Goal: Task Accomplishment & Management: Manage account settings

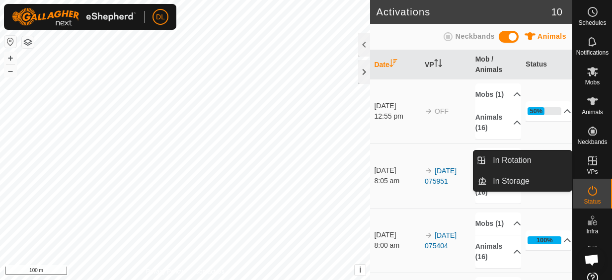
click at [588, 160] on icon at bounding box center [592, 160] width 9 height 9
click at [525, 164] on link "In Rotation" at bounding box center [529, 160] width 85 height 20
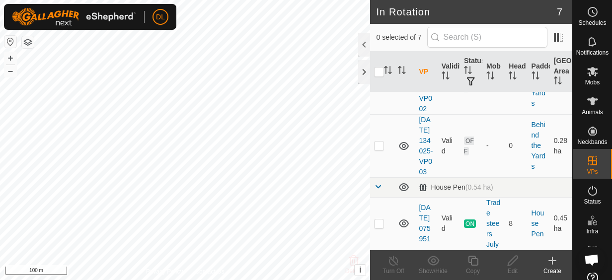
scroll to position [435, 0]
click at [422, 223] on link "[DATE] 075951" at bounding box center [424, 223] width 11 height 39
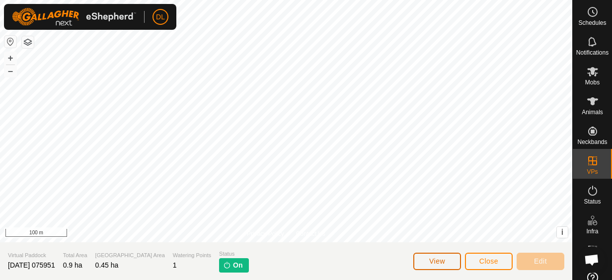
click at [427, 266] on button "View" at bounding box center [437, 261] width 48 height 17
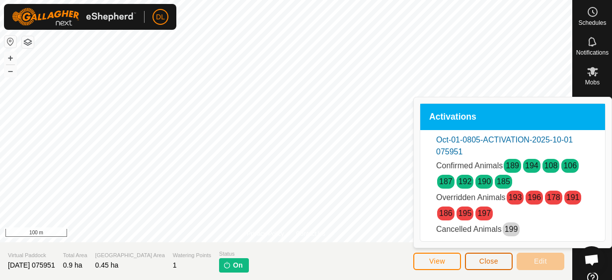
click at [472, 258] on button "Close" at bounding box center [489, 261] width 48 height 17
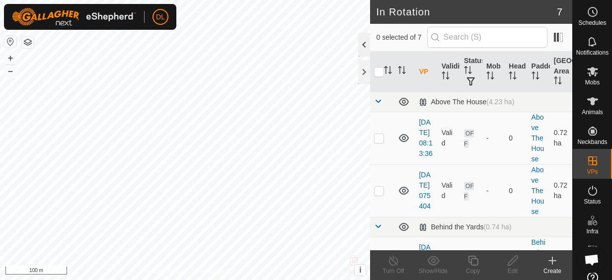
click at [361, 46] on div at bounding box center [364, 45] width 12 height 24
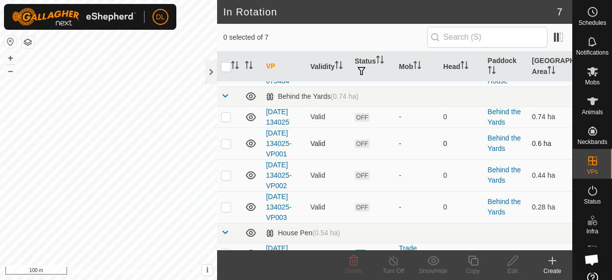
scroll to position [70, 0]
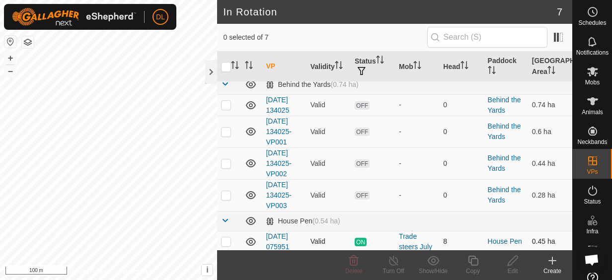
click at [226, 240] on p-checkbox at bounding box center [226, 241] width 10 height 8
checkbox input "true"
click at [472, 264] on icon at bounding box center [473, 261] width 12 height 12
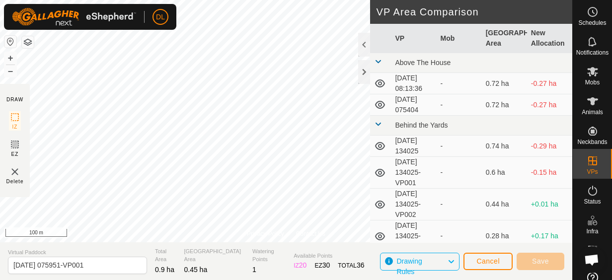
scroll to position [8, 0]
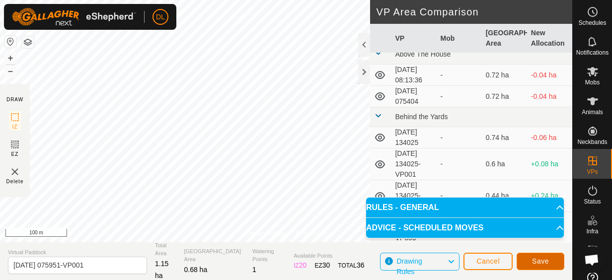
click at [539, 262] on span "Save" at bounding box center [540, 261] width 17 height 8
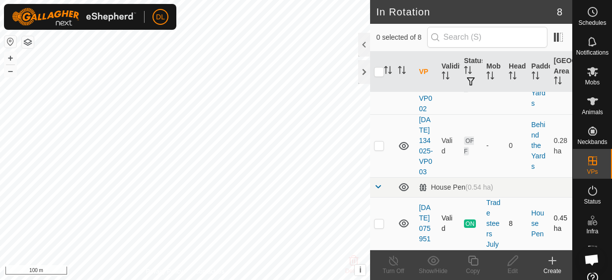
scroll to position [548, 0]
click at [378, 221] on p-checkbox at bounding box center [379, 224] width 10 height 8
checkbox input "true"
click at [473, 263] on icon at bounding box center [473, 261] width 12 height 12
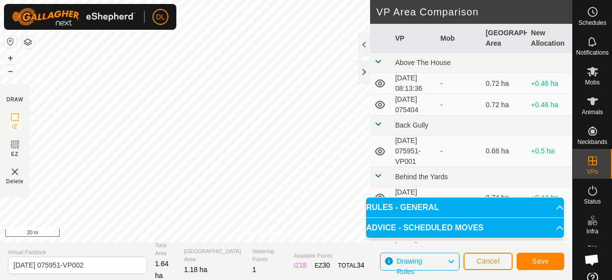
click at [15, 163] on div "Privacy Policy Contact Us Type: Inclusion Zone undefined Animal + – ⇧ i This ap…" at bounding box center [286, 140] width 572 height 280
click at [542, 262] on span "Save" at bounding box center [540, 261] width 17 height 8
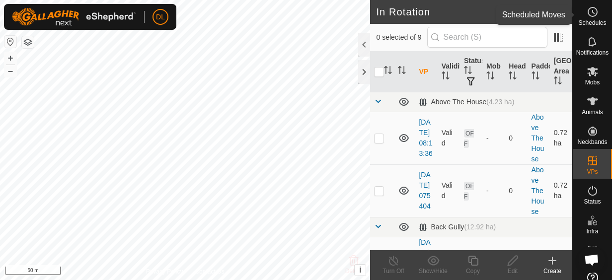
click at [592, 9] on circle at bounding box center [592, 11] width 9 height 9
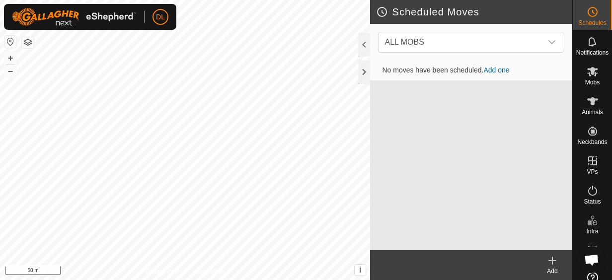
click at [500, 72] on link "Add one" at bounding box center [496, 70] width 26 height 8
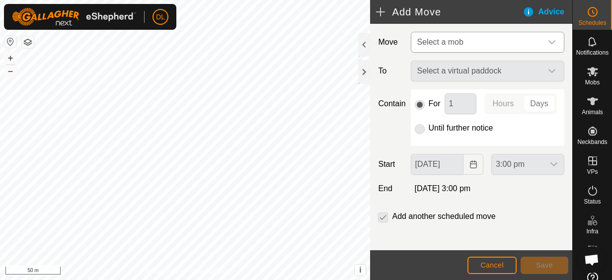
click at [542, 40] on div "dropdown trigger" at bounding box center [552, 42] width 20 height 20
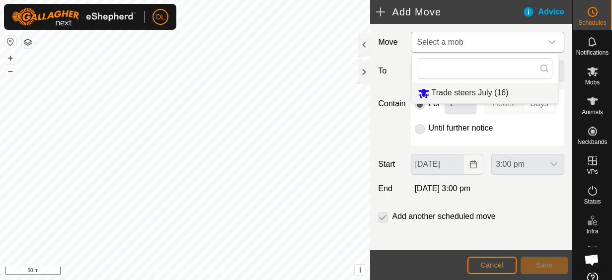
click at [491, 90] on li "Trade steers July (16)" at bounding box center [485, 93] width 147 height 20
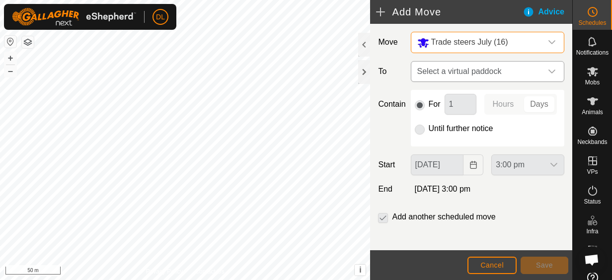
click at [492, 72] on span "Select a virtual paddock" at bounding box center [477, 72] width 129 height 20
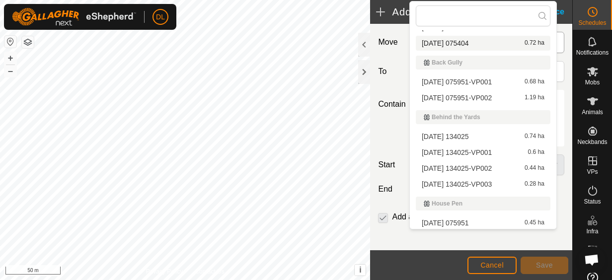
scroll to position [35, 0]
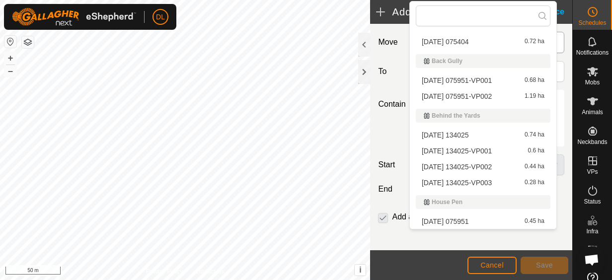
click at [478, 218] on li "2025-10-01 075951 0.45 ha" at bounding box center [483, 221] width 135 height 15
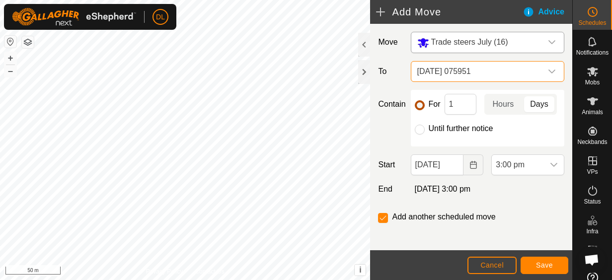
click at [418, 103] on input "For" at bounding box center [420, 105] width 10 height 10
click at [422, 193] on span "2 Oct 2025, 3:00 pm" at bounding box center [443, 189] width 56 height 8
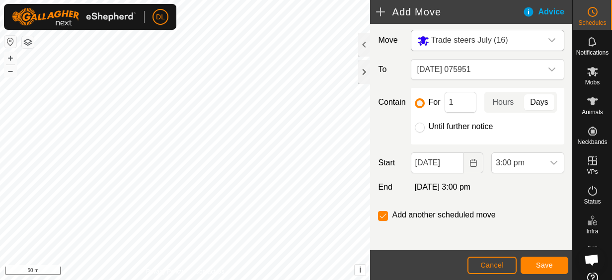
scroll to position [0, 0]
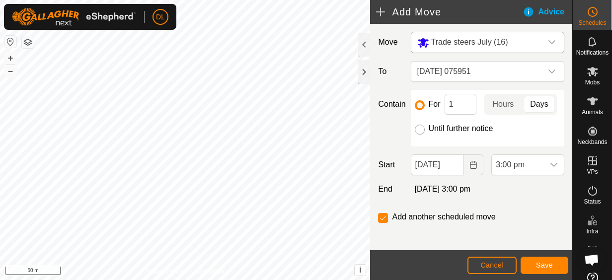
click at [419, 135] on input "Until further notice" at bounding box center [420, 130] width 10 height 10
radio input "true"
checkbox input "false"
click at [419, 135] on input "Until further notice" at bounding box center [420, 130] width 10 height 10
click at [419, 104] on input "For" at bounding box center [420, 105] width 10 height 10
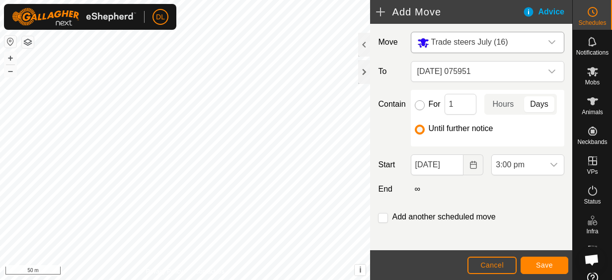
radio input "true"
checkbox input "true"
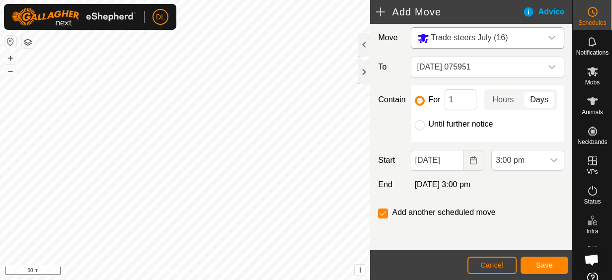
scroll to position [24, 0]
click at [544, 260] on button "Save" at bounding box center [545, 265] width 48 height 17
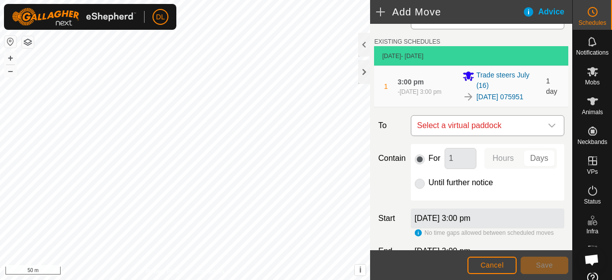
click at [467, 134] on span "Select a virtual paddock" at bounding box center [477, 126] width 129 height 20
click at [542, 136] on div "dropdown trigger" at bounding box center [552, 126] width 20 height 20
click at [548, 130] on icon "dropdown trigger" at bounding box center [552, 126] width 8 height 8
click at [547, 134] on div "dropdown trigger" at bounding box center [552, 126] width 20 height 20
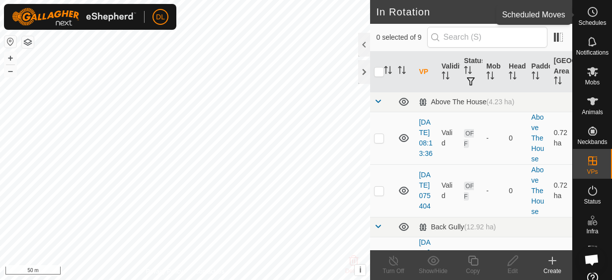
click at [587, 9] on icon at bounding box center [593, 12] width 12 height 12
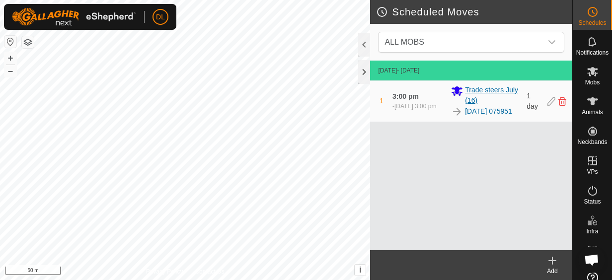
click at [482, 88] on span "Trade steers July (16)" at bounding box center [493, 95] width 56 height 21
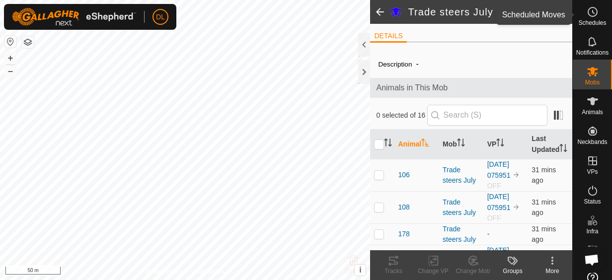
click at [587, 9] on icon at bounding box center [593, 12] width 12 height 12
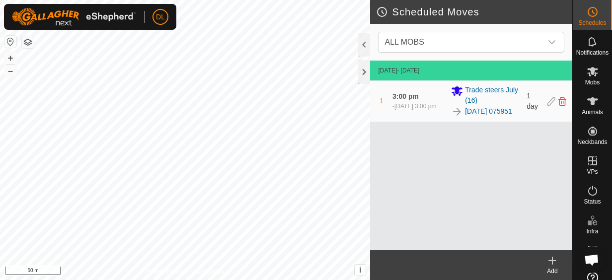
click at [551, 259] on icon at bounding box center [552, 261] width 12 height 12
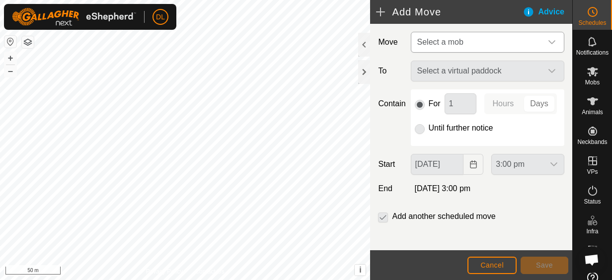
click at [533, 39] on span "Select a mob" at bounding box center [477, 42] width 129 height 20
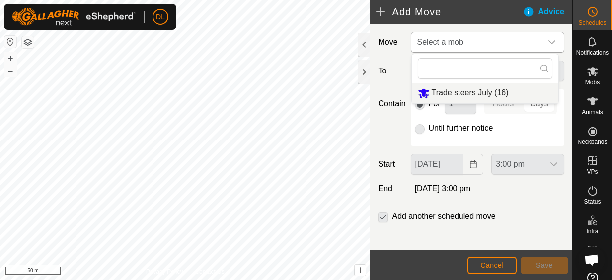
click at [485, 94] on li "Trade steers July (16)" at bounding box center [485, 93] width 147 height 20
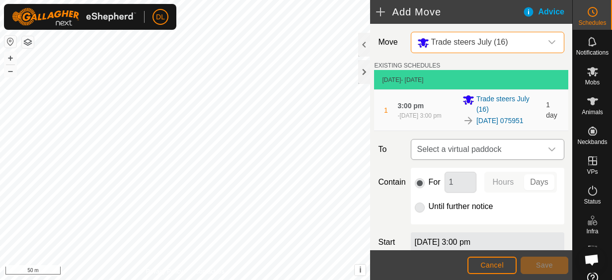
click at [523, 157] on span "Select a virtual paddock" at bounding box center [477, 150] width 129 height 20
click at [522, 184] on input "text" at bounding box center [483, 183] width 135 height 21
type input "back gully"
click at [543, 182] on icon at bounding box center [542, 184] width 8 height 8
click at [548, 153] on icon "dropdown trigger" at bounding box center [552, 150] width 8 height 8
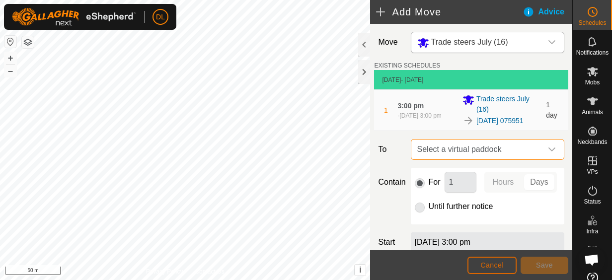
click at [498, 265] on span "Cancel" at bounding box center [491, 265] width 23 height 8
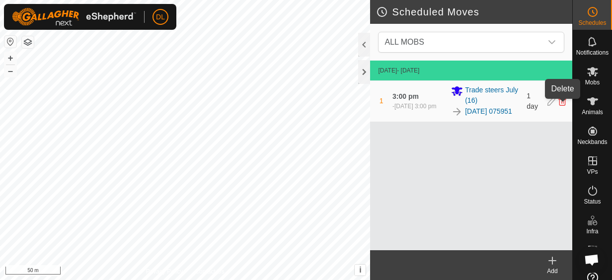
click at [561, 103] on icon at bounding box center [562, 101] width 8 height 9
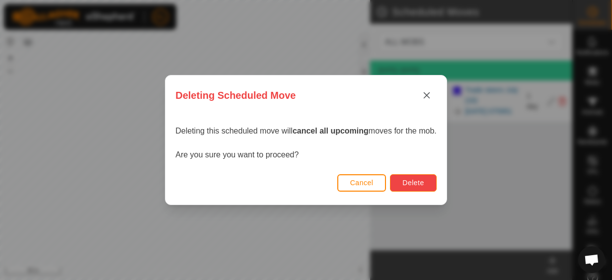
click at [408, 183] on span "Delete" at bounding box center [412, 183] width 21 height 8
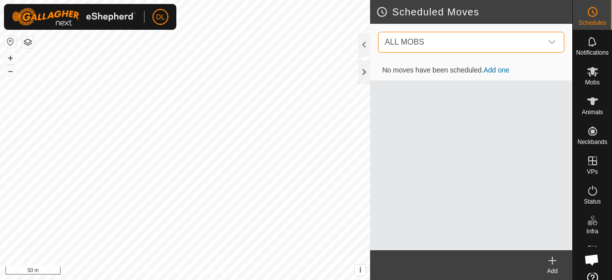
click at [501, 42] on span "ALL MOBS" at bounding box center [460, 42] width 161 height 20
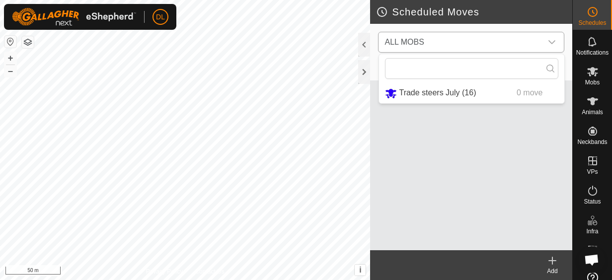
click at [453, 88] on li "Trade steers July (16) 0 move" at bounding box center [471, 93] width 185 height 20
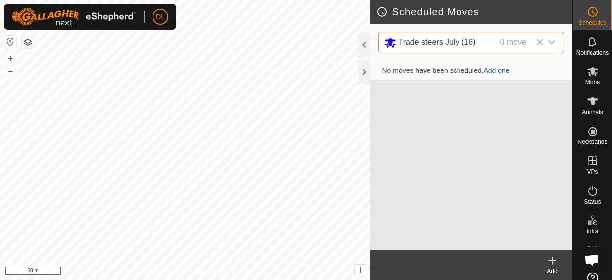
click at [555, 262] on icon at bounding box center [552, 261] width 12 height 12
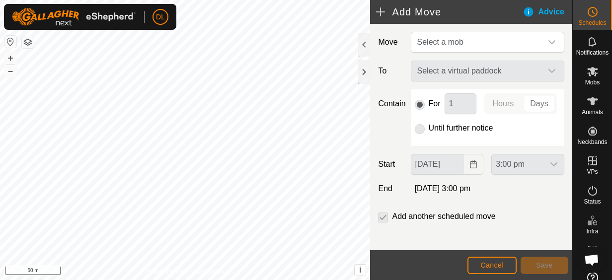
click at [539, 75] on div "Select a virtual paddock" at bounding box center [487, 71] width 161 height 21
click at [549, 68] on div "Select a virtual paddock" at bounding box center [487, 71] width 161 height 21
click at [499, 39] on span "Select a mob" at bounding box center [477, 42] width 129 height 20
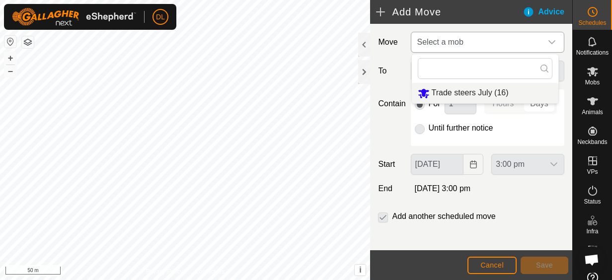
click at [459, 90] on li "Trade steers July (16)" at bounding box center [485, 93] width 147 height 20
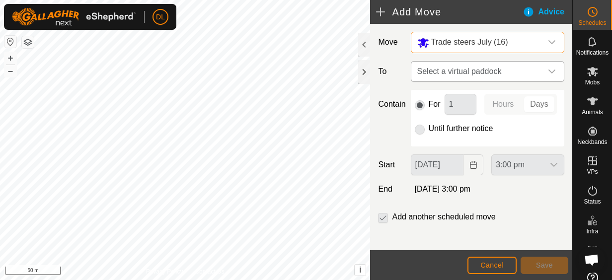
click at [491, 73] on span "Select a virtual paddock" at bounding box center [477, 72] width 129 height 20
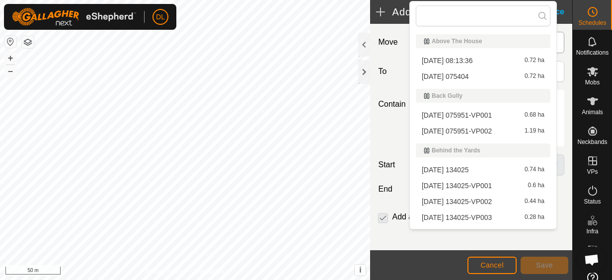
click at [469, 115] on li "2025-10-01 075951-VP001 0.68 ha" at bounding box center [483, 115] width 135 height 15
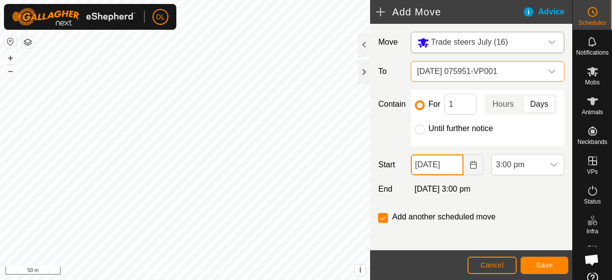
click at [445, 175] on input "01 Oct, 2025" at bounding box center [437, 164] width 53 height 21
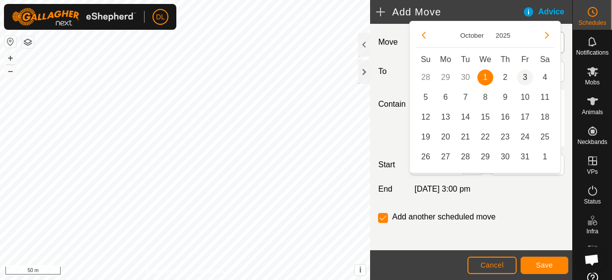
click at [522, 77] on span "3" at bounding box center [525, 78] width 16 height 16
type input "03 Oct, 2025"
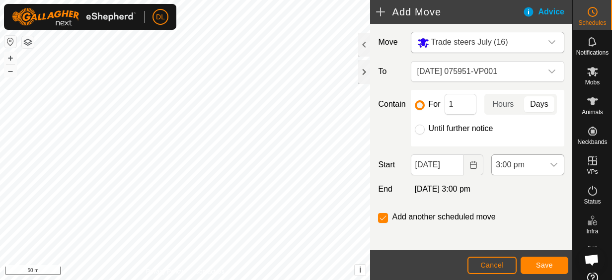
click at [544, 175] on div "dropdown trigger" at bounding box center [554, 165] width 20 height 20
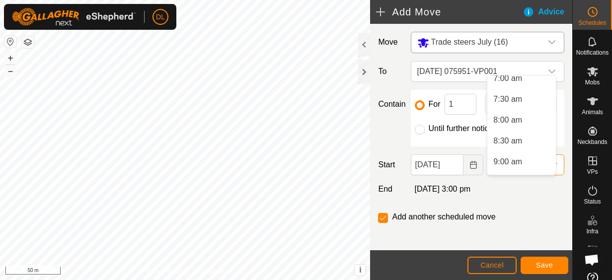
scroll to position [298, 0]
click at [518, 99] on li "7:30 am" at bounding box center [521, 100] width 69 height 20
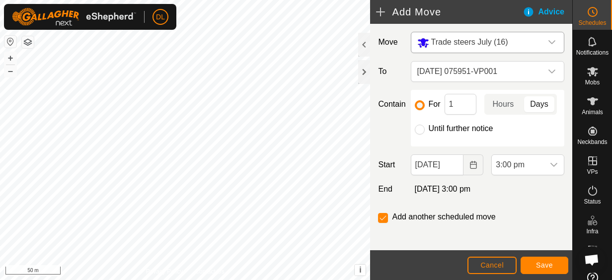
scroll to position [546, 0]
click at [547, 264] on span "Save" at bounding box center [544, 265] width 17 height 8
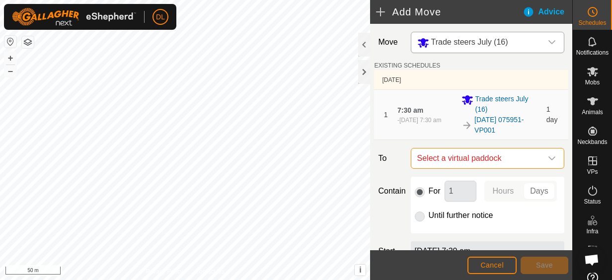
click at [507, 149] on span "Select a virtual paddock" at bounding box center [477, 159] width 129 height 20
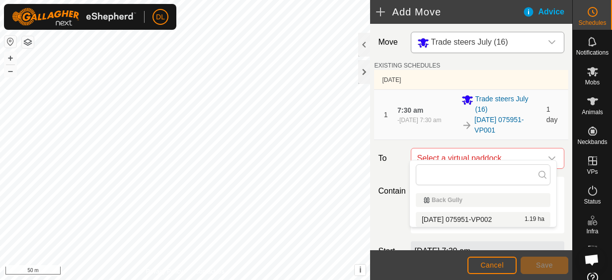
click at [484, 217] on li "2025-10-01 075951-VP002 1.19 ha" at bounding box center [483, 219] width 135 height 15
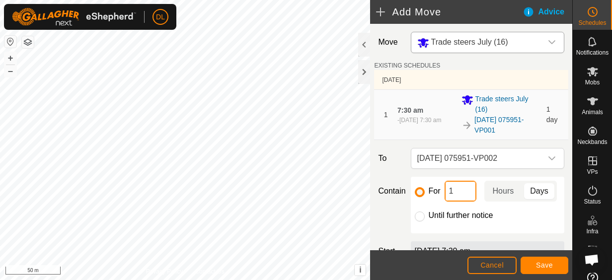
drag, startPoint x: 465, startPoint y: 179, endPoint x: 448, endPoint y: 181, distance: 17.5
click at [448, 181] on input "1" at bounding box center [461, 191] width 32 height 21
type input "2"
click at [557, 262] on button "Save" at bounding box center [545, 265] width 48 height 17
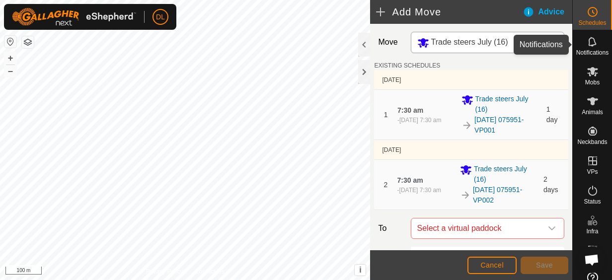
click at [590, 45] on icon at bounding box center [593, 42] width 12 height 12
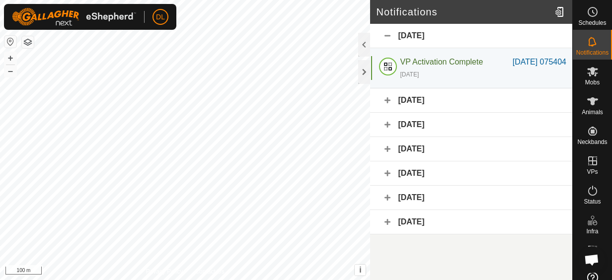
click at [444, 113] on div "29 September 2025" at bounding box center [471, 100] width 202 height 24
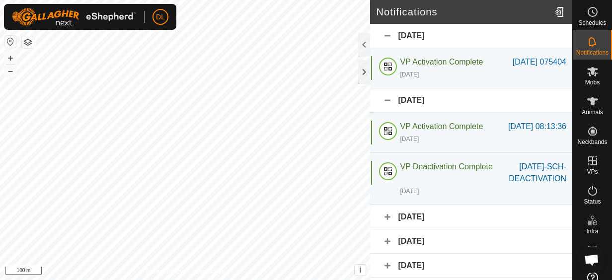
click at [444, 113] on div "29 September 2025" at bounding box center [471, 100] width 202 height 24
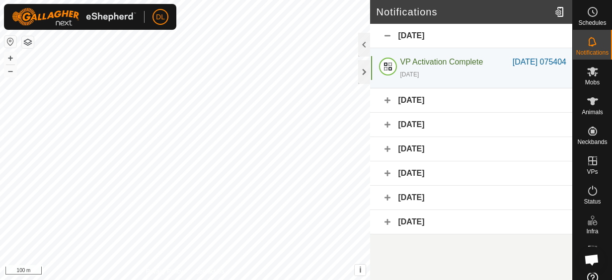
click at [448, 134] on div "27 September 2025" at bounding box center [471, 125] width 202 height 24
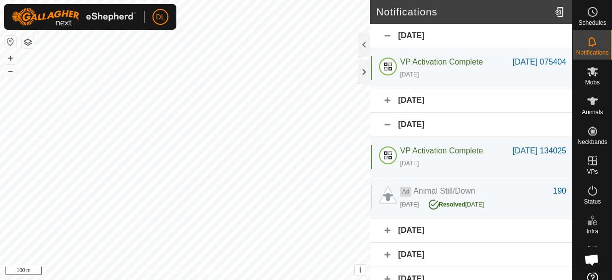
click at [448, 134] on div "27 September 2025" at bounding box center [471, 125] width 202 height 24
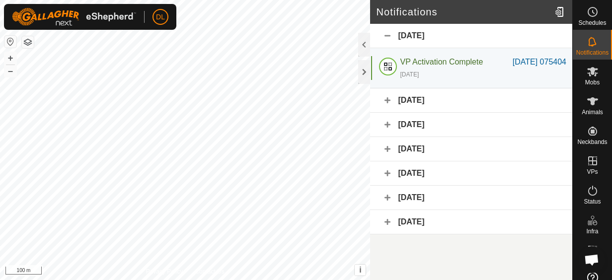
click at [442, 159] on div "26 September 2025" at bounding box center [471, 149] width 202 height 24
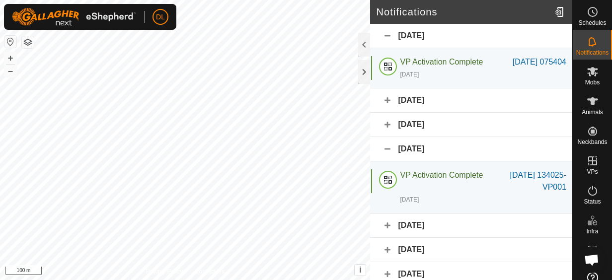
click at [442, 159] on div "26 September 2025" at bounding box center [471, 149] width 202 height 24
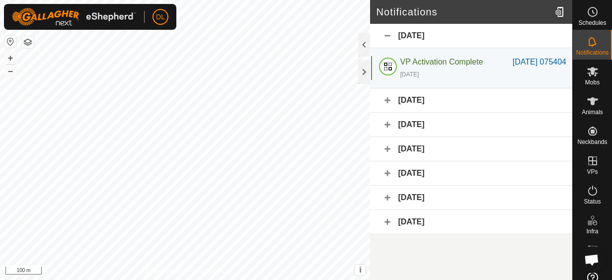
click at [435, 135] on div "27 September 2025" at bounding box center [471, 125] width 202 height 24
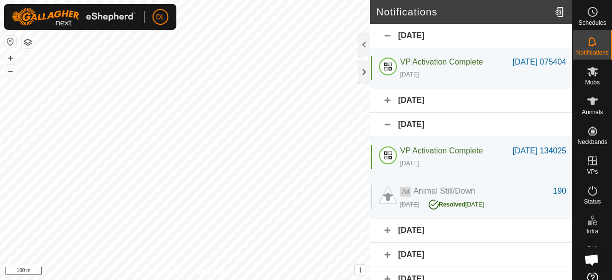
click at [435, 136] on div "27 September 2025" at bounding box center [471, 125] width 202 height 24
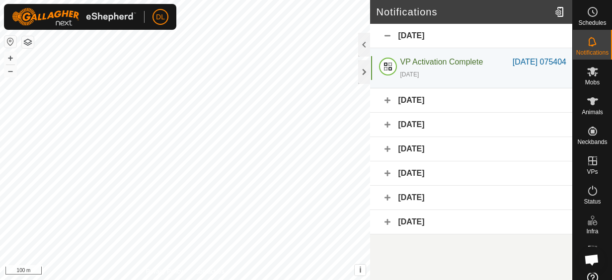
click at [442, 206] on div "23 September 2025" at bounding box center [471, 198] width 202 height 24
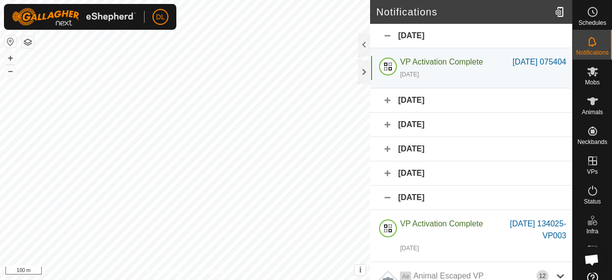
click at [443, 205] on div "23 September 2025" at bounding box center [471, 198] width 202 height 24
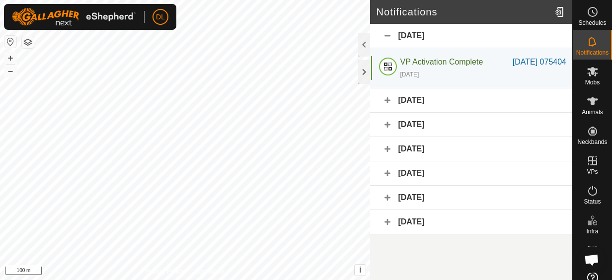
click at [452, 228] on div "22 September 2025" at bounding box center [471, 222] width 202 height 24
click at [451, 226] on div "22 September 2025" at bounding box center [471, 222] width 202 height 24
